Goal: Task Accomplishment & Management: Complete application form

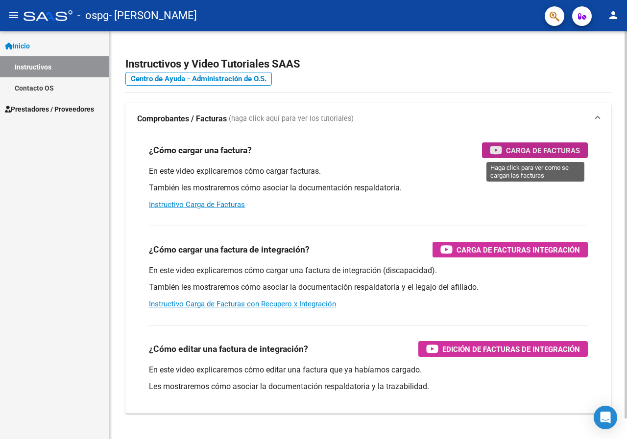
click at [524, 156] on span "Carga de Facturas" at bounding box center [543, 150] width 74 height 12
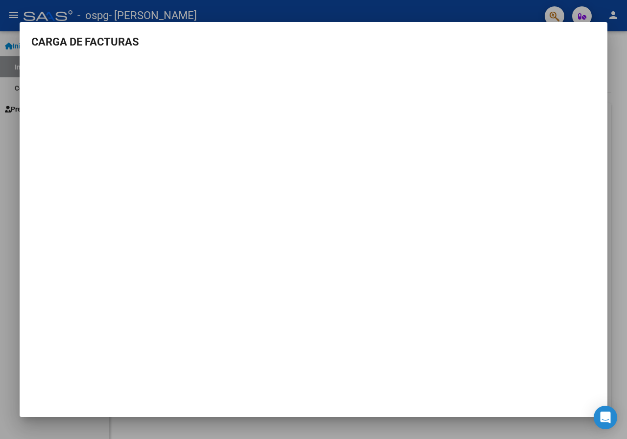
drag, startPoint x: 0, startPoint y: 94, endPoint x: 18, endPoint y: 97, distance: 18.5
click at [7, 95] on div at bounding box center [313, 219] width 627 height 439
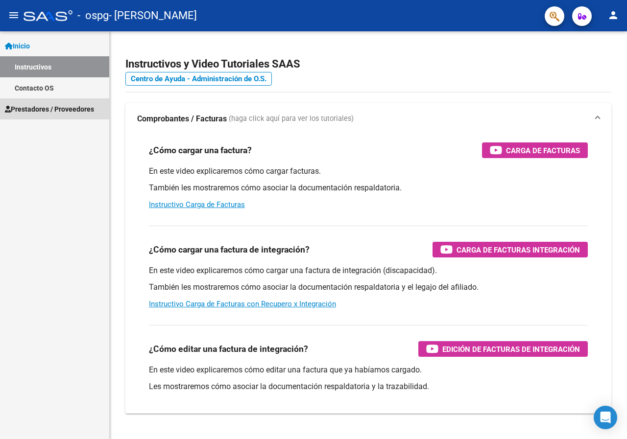
click at [19, 99] on link "Prestadores / Proveedores" at bounding box center [54, 108] width 109 height 21
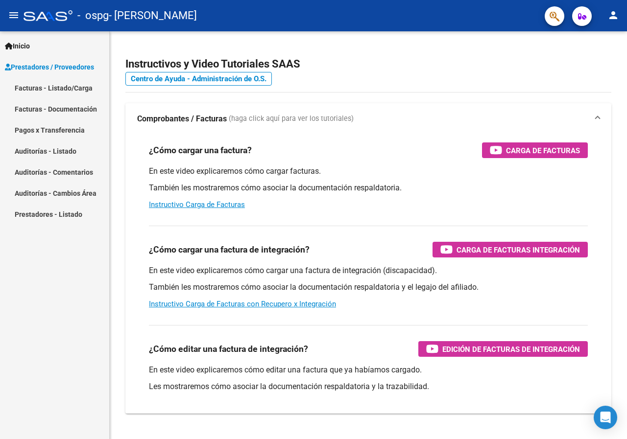
click at [74, 86] on link "Facturas - Listado/Carga" at bounding box center [54, 87] width 109 height 21
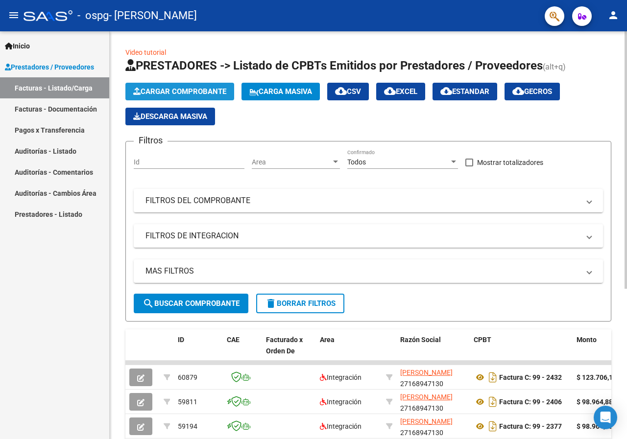
click at [184, 95] on span "Cargar Comprobante" at bounding box center [179, 91] width 93 height 9
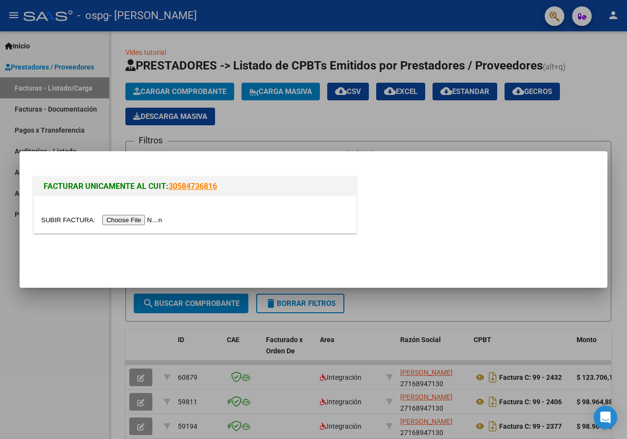
click at [165, 220] on input "file" at bounding box center [103, 220] width 124 height 10
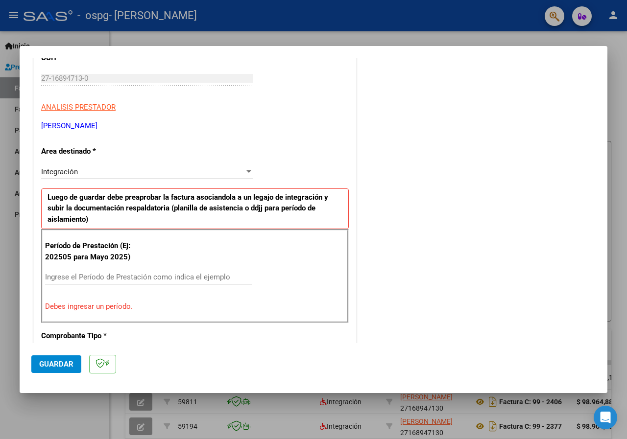
scroll to position [147, 0]
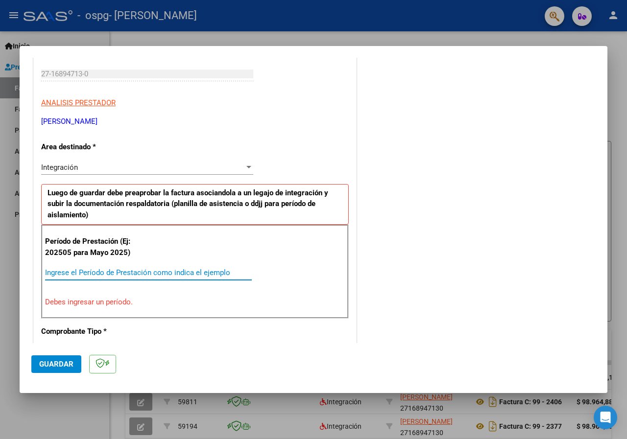
drag, startPoint x: 158, startPoint y: 268, endPoint x: 157, endPoint y: 274, distance: 5.4
click at [158, 269] on input "Ingrese el Período de Prestación como indica el ejemplo" at bounding box center [148, 272] width 207 height 9
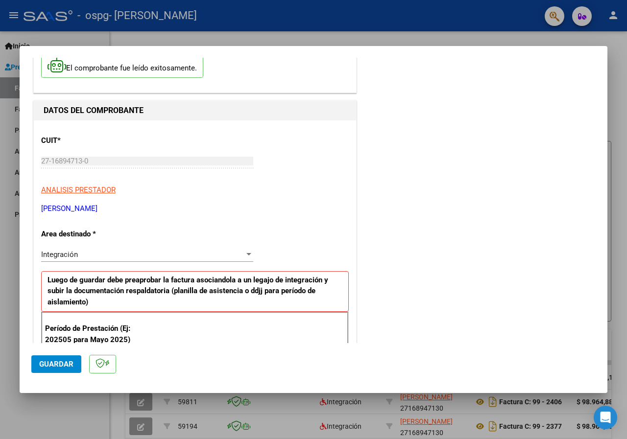
scroll to position [354, 0]
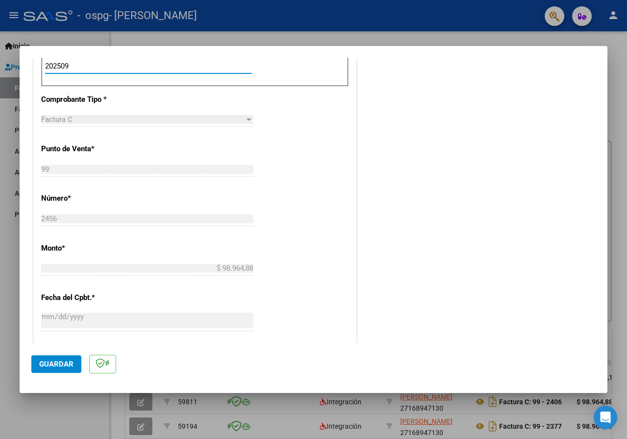
type input "202509"
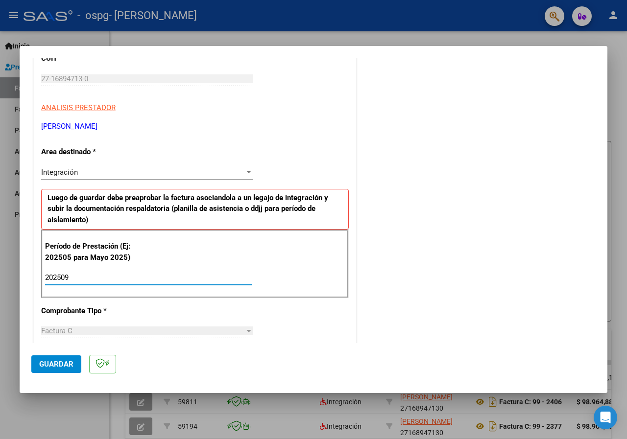
scroll to position [60, 0]
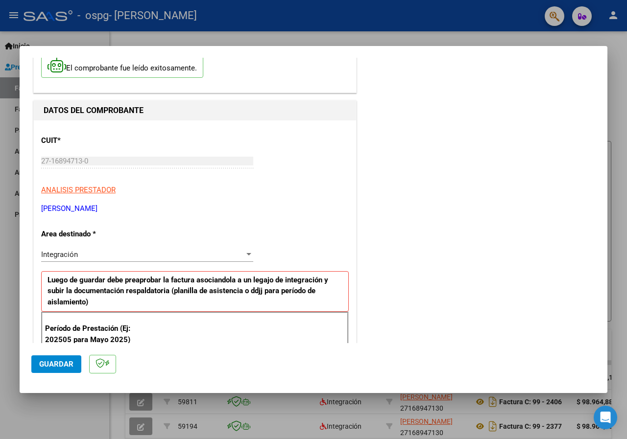
click at [57, 372] on button "Guardar" at bounding box center [56, 365] width 50 height 18
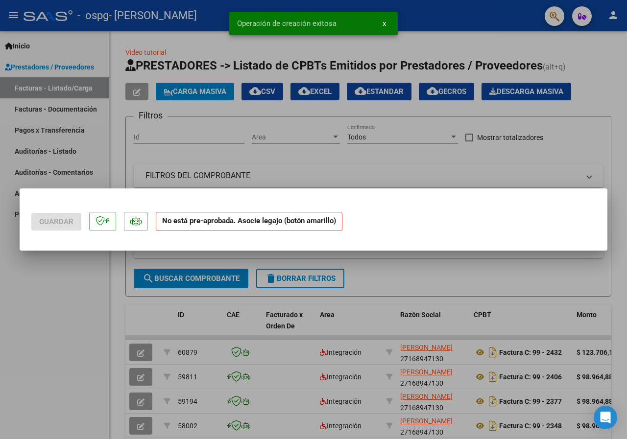
scroll to position [0, 0]
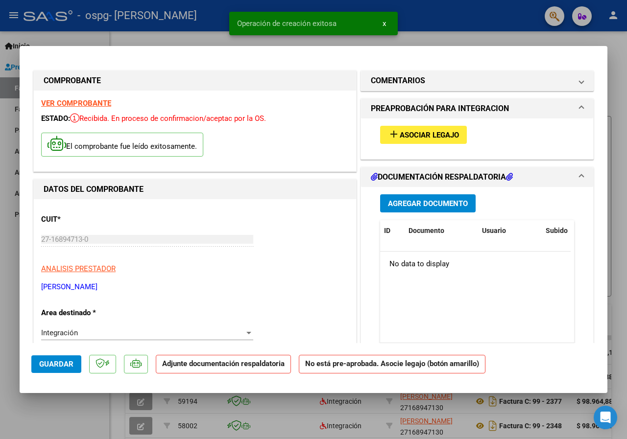
click at [429, 135] on span "Asociar Legajo" at bounding box center [429, 135] width 59 height 9
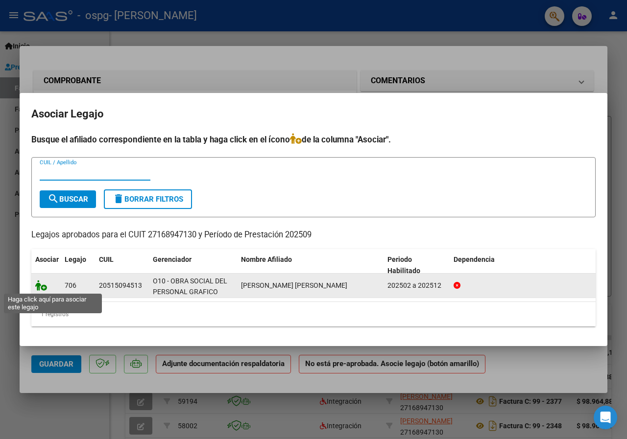
click at [45, 285] on icon at bounding box center [41, 285] width 12 height 11
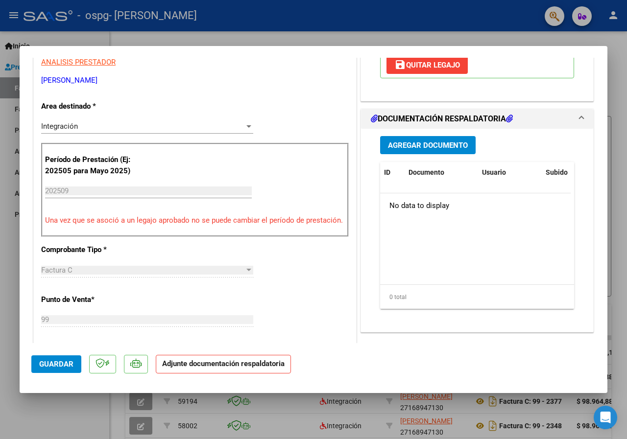
scroll to position [196, 0]
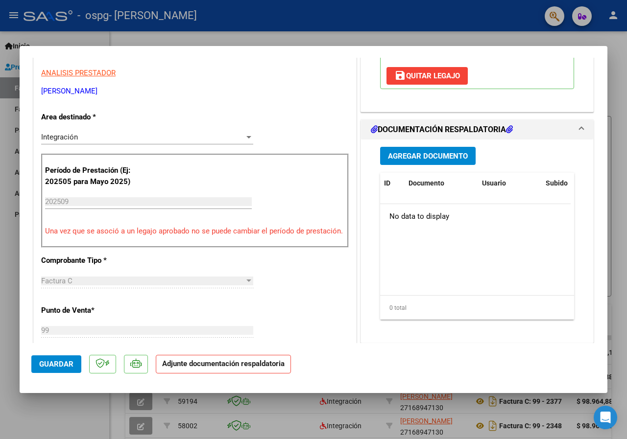
click at [449, 156] on span "Agregar Documento" at bounding box center [428, 156] width 80 height 9
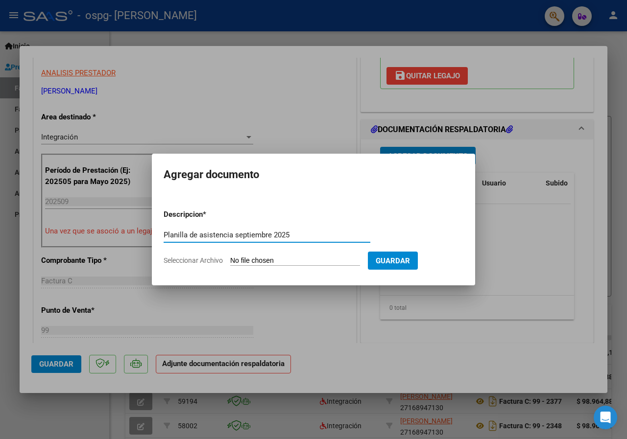
type input "Planilla de asistencia septiembre 2025"
click at [347, 253] on form "Descripcion * Planilla de asistencia septiembre 2025 Escriba aquí una descripci…" at bounding box center [314, 238] width 300 height 72
click at [310, 257] on input "Seleccionar Archivo" at bounding box center [295, 261] width 130 height 9
type input "C:\fakepath\Garcia_Psicopedagogia_Septiembre2025.pdf"
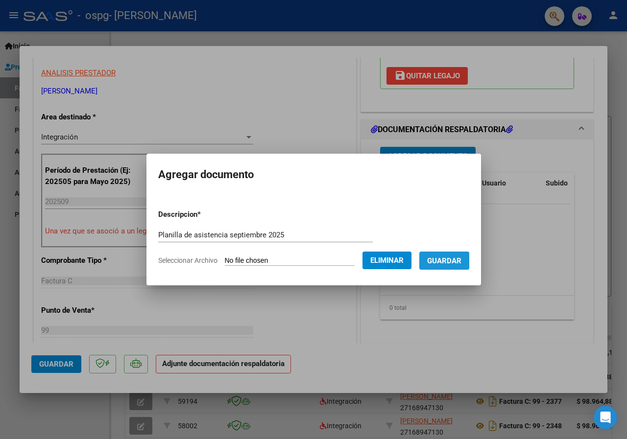
click at [459, 259] on span "Guardar" at bounding box center [444, 261] width 34 height 9
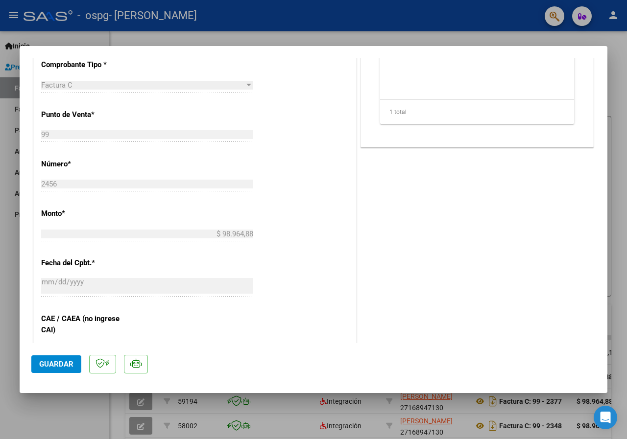
scroll to position [602, 0]
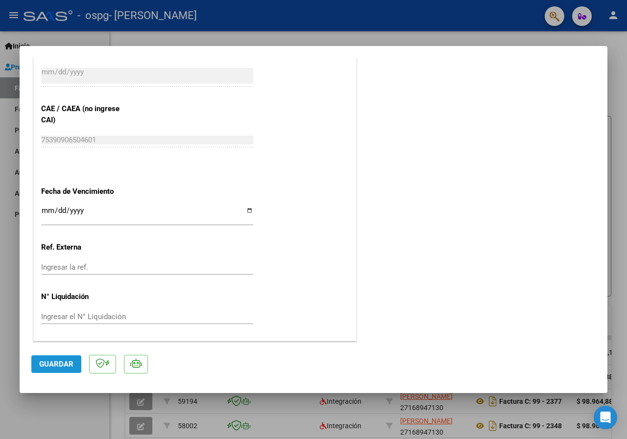
click at [52, 367] on span "Guardar" at bounding box center [56, 364] width 34 height 9
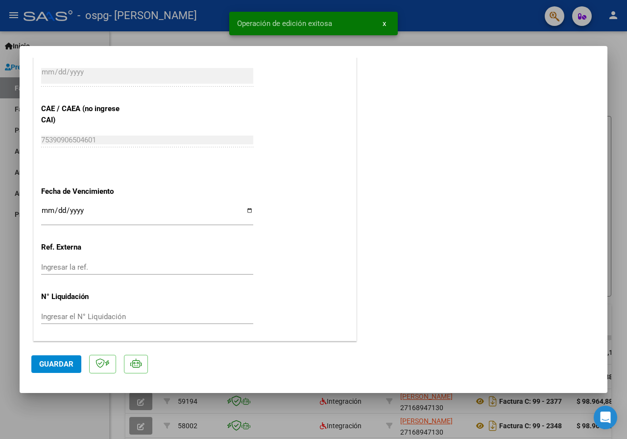
click at [418, 17] on div at bounding box center [313, 219] width 627 height 439
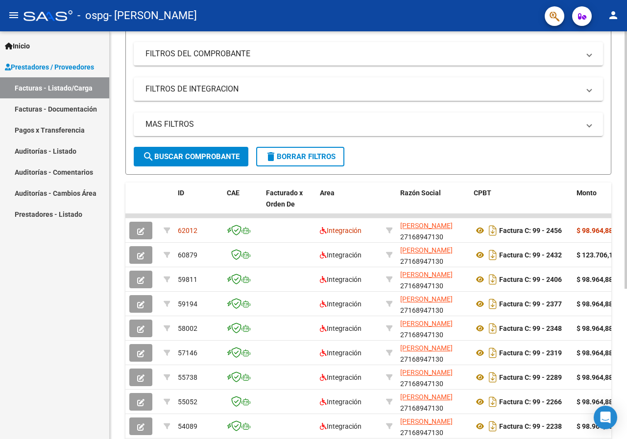
scroll to position [238, 0]
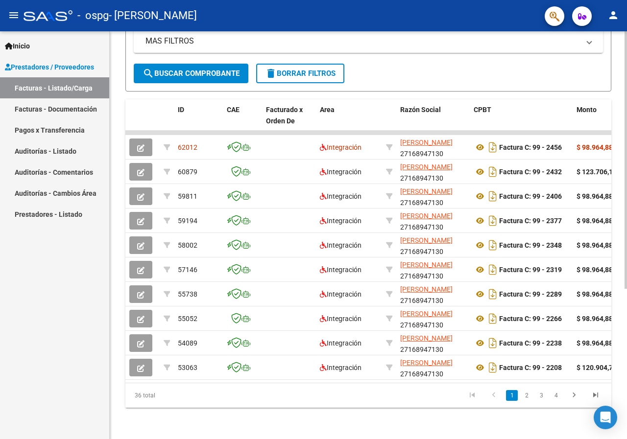
click at [616, 280] on div "Video tutorial PRESTADORES -> Listado de CPBTs Emitidos por Prestadores / Prove…" at bounding box center [370, 120] width 520 height 638
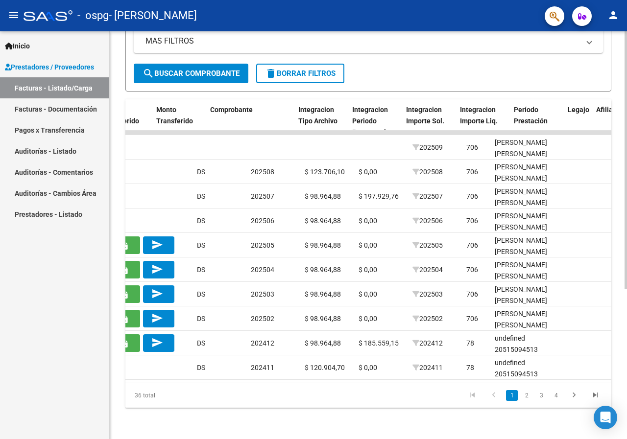
scroll to position [0, 0]
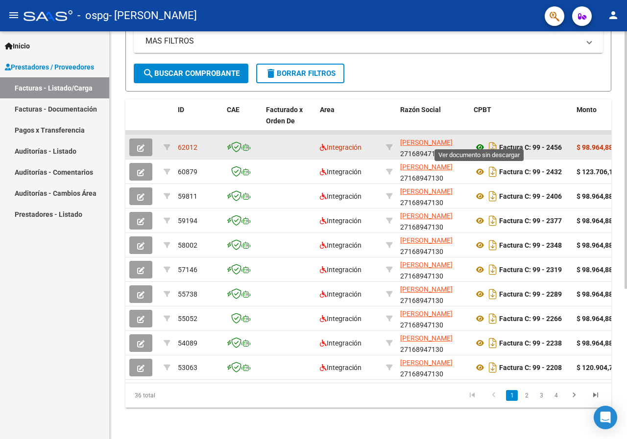
click at [480, 142] on icon at bounding box center [480, 148] width 13 height 12
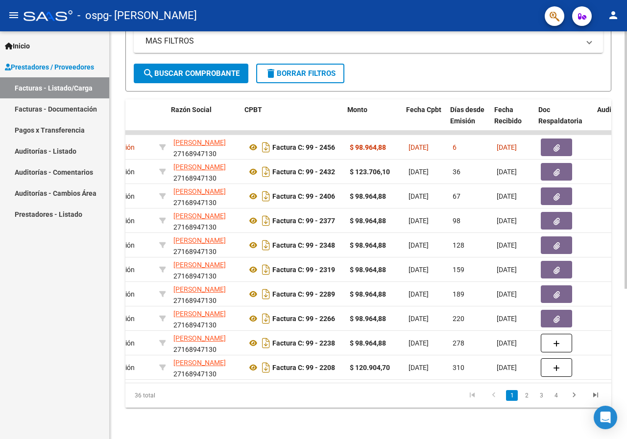
scroll to position [0, 236]
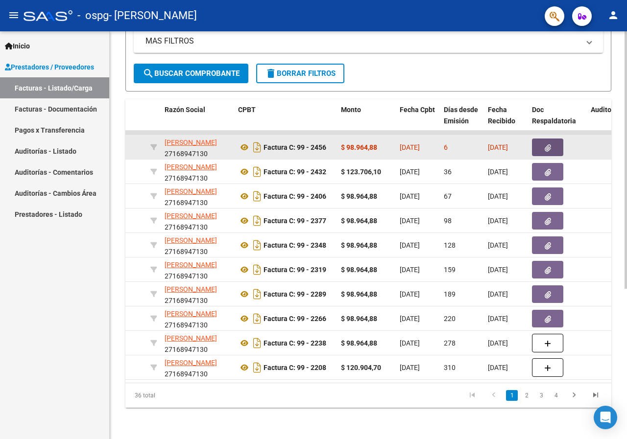
click at [555, 141] on button "button" at bounding box center [547, 148] width 31 height 18
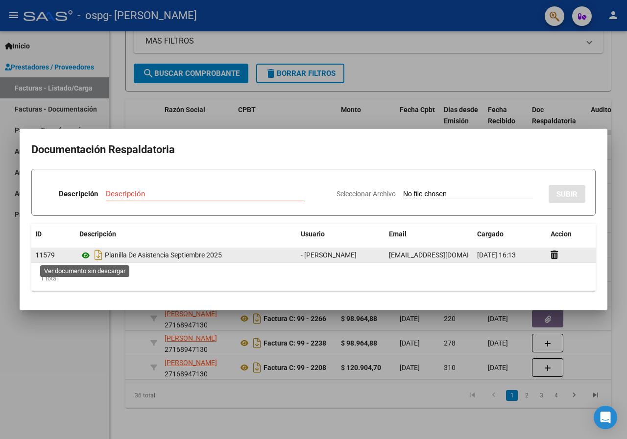
click at [84, 259] on icon at bounding box center [85, 256] width 13 height 12
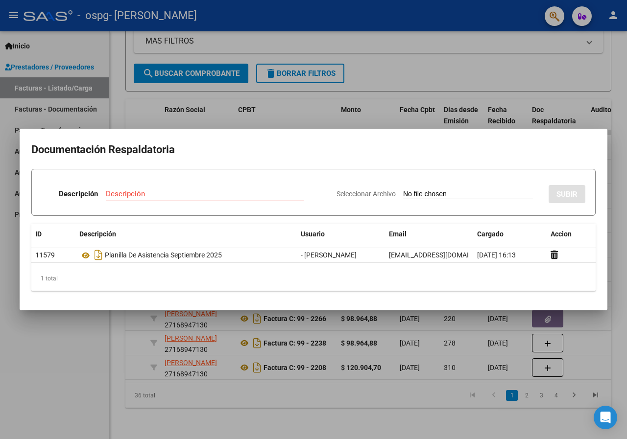
click at [331, 418] on div at bounding box center [313, 219] width 627 height 439
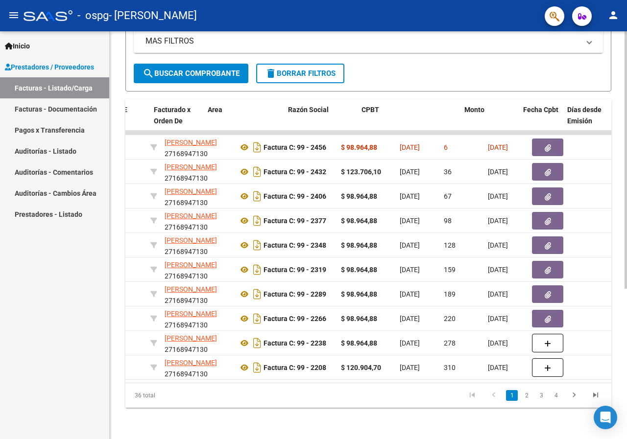
scroll to position [0, 0]
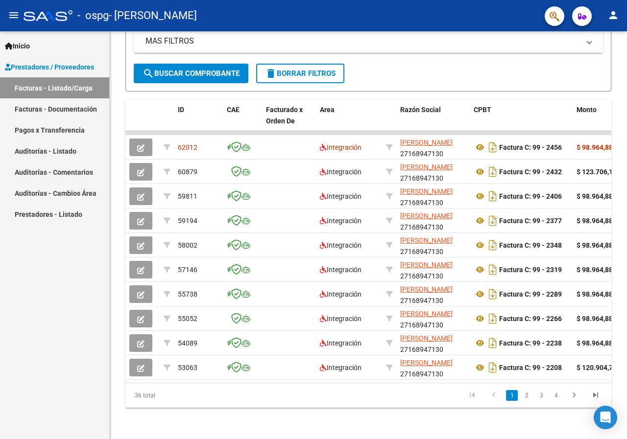
click at [15, 12] on mat-icon "menu" at bounding box center [14, 15] width 12 height 12
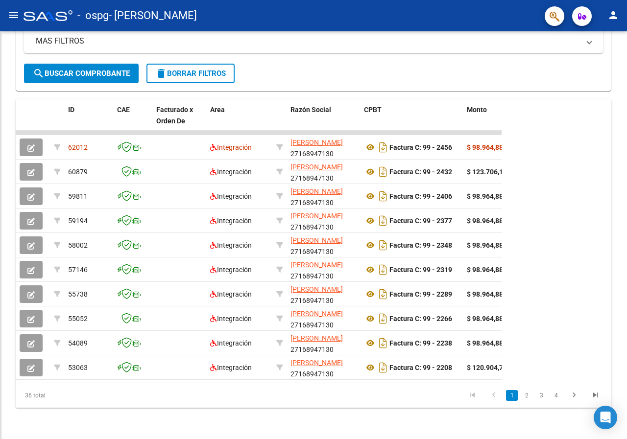
scroll to position [213, 0]
click at [615, 18] on mat-icon "person" at bounding box center [613, 15] width 12 height 12
click at [579, 64] on mat-icon "exit_to_app" at bounding box center [577, 64] width 12 height 12
